Goal: Complete application form

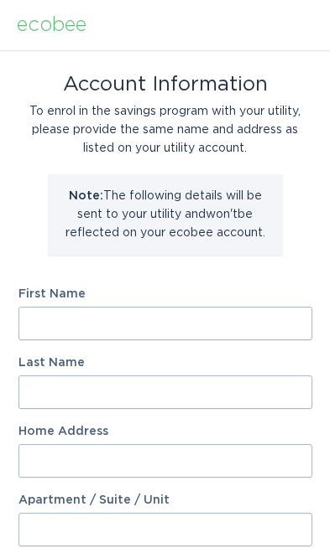
click at [201, 313] on input "First Name" at bounding box center [164, 324] width 293 height 34
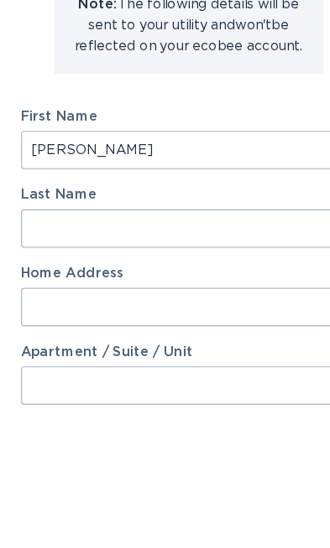
type input "[PERSON_NAME]"
click at [163, 376] on input "Last Name" at bounding box center [164, 393] width 293 height 34
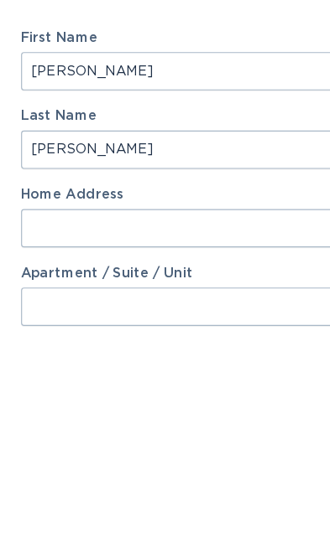
type input "[PERSON_NAME]"
click at [179, 444] on input "Home Address" at bounding box center [164, 461] width 293 height 34
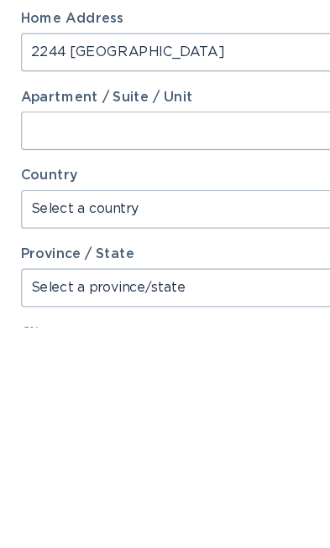
scroll to position [155, 0]
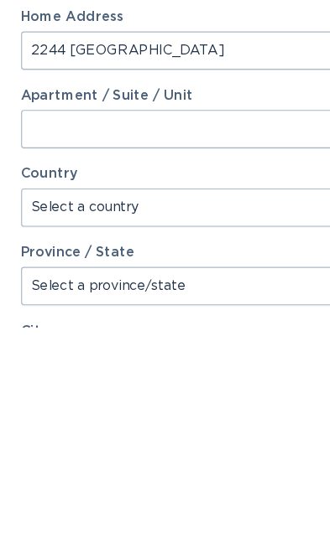
type input "2244 [GEOGRAPHIC_DATA]"
click at [247, 427] on select "Select a country [GEOGRAPHIC_DATA] [GEOGRAPHIC_DATA]" at bounding box center [164, 444] width 293 height 34
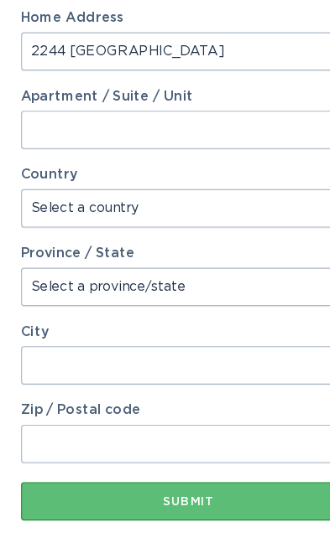
select select "US"
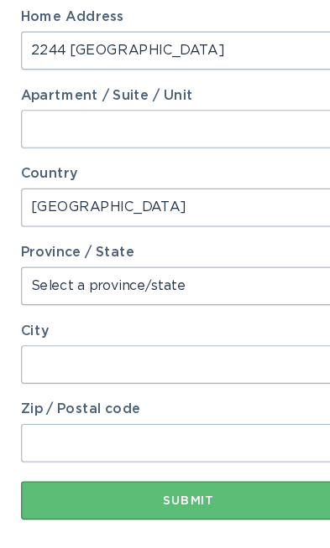
click at [198, 278] on select "Select a province/state [US_STATE] [US_STATE] [US_STATE] [US_STATE] [US_STATE] …" at bounding box center [164, 295] width 293 height 34
select select "MI"
click at [155, 346] on input "City" at bounding box center [164, 363] width 293 height 34
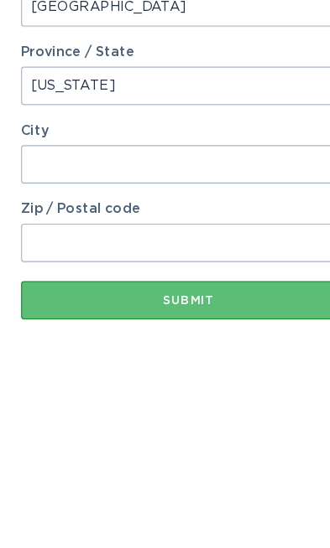
click at [179, 416] on input "Zip / Postal code" at bounding box center [164, 433] width 293 height 34
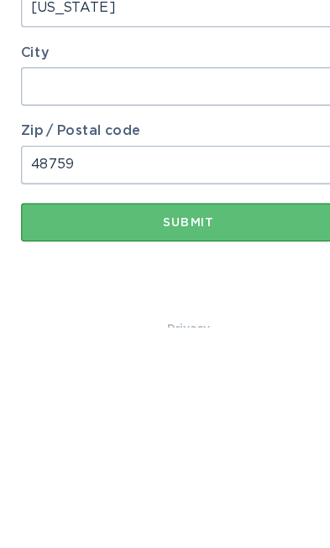
type input "48759"
click at [179, 320] on input "City" at bounding box center [164, 337] width 293 height 34
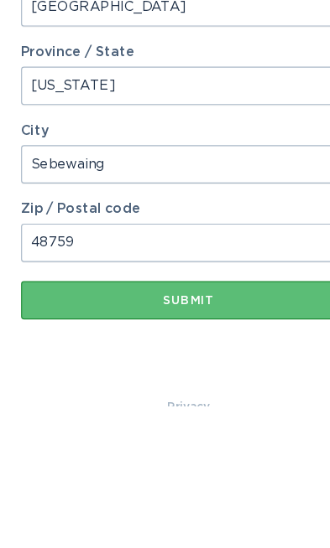
type input "Sebewaing"
click at [210, 451] on div "Submit" at bounding box center [165, 456] width 277 height 10
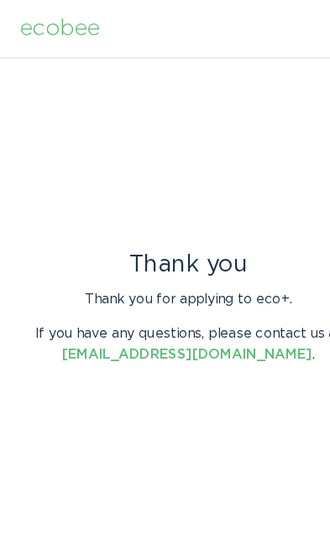
scroll to position [0, 0]
